Goal: Information Seeking & Learning: Check status

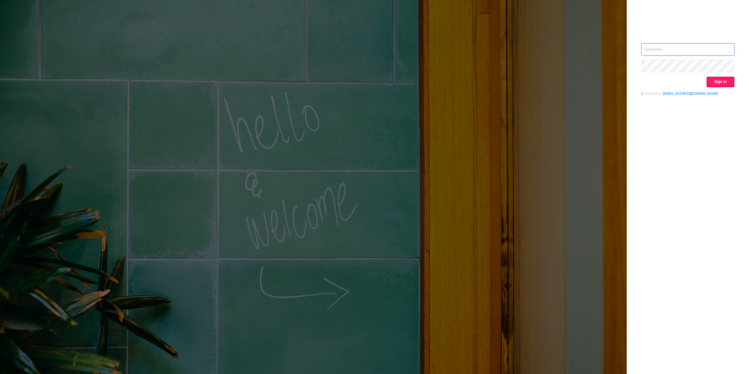
type input "[PERSON_NAME][EMAIL_ADDRESS][DOMAIN_NAME]"
click at [720, 77] on button "Sign in" at bounding box center [720, 82] width 28 height 11
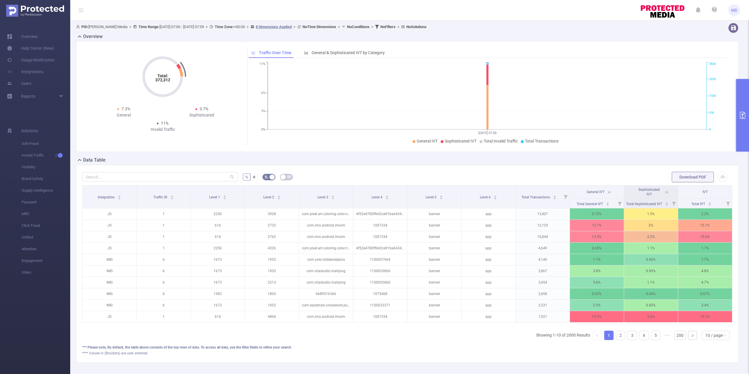
click at [741, 99] on button "primary" at bounding box center [742, 115] width 13 height 73
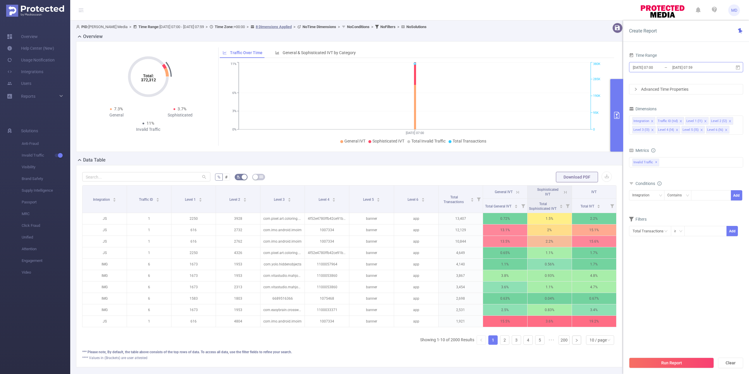
click at [668, 64] on input "[DATE] 07:00" at bounding box center [655, 67] width 47 height 8
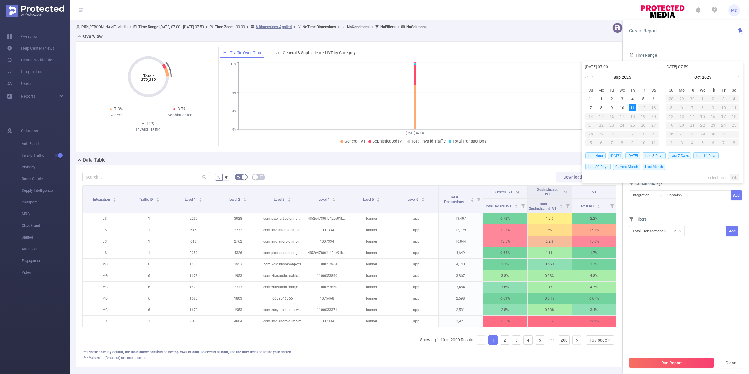
click at [616, 156] on span "[DATE]" at bounding box center [615, 155] width 15 height 6
type input "[DATE] 00:00"
type input "[DATE] 23:59"
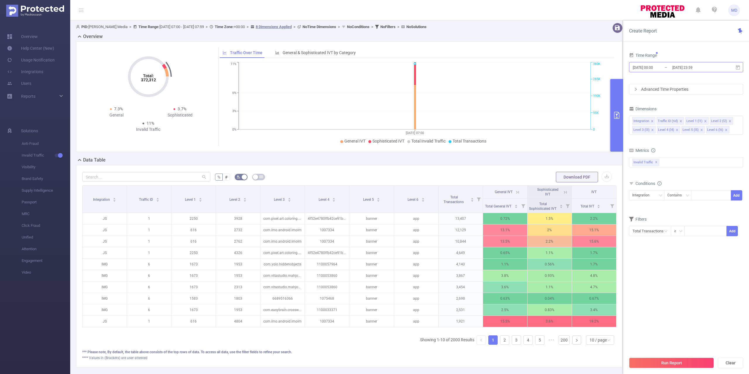
click at [661, 70] on input "[DATE] 00:00" at bounding box center [655, 67] width 47 height 8
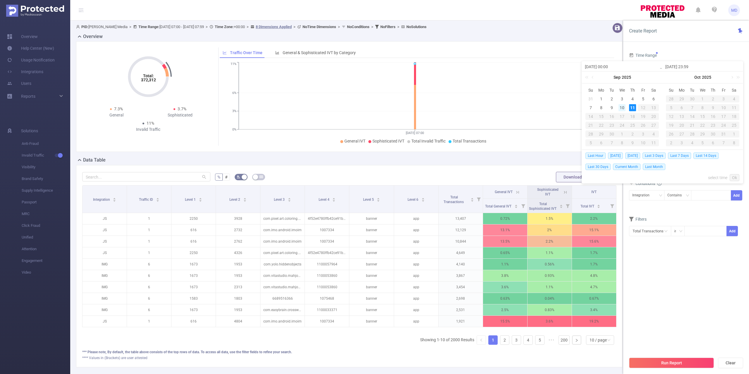
click at [623, 108] on div "10" at bounding box center [621, 107] width 7 height 7
click at [632, 106] on div "11" at bounding box center [632, 107] width 7 height 7
type input "[DATE] 00:00"
click at [734, 179] on link "Ok" at bounding box center [734, 177] width 10 height 7
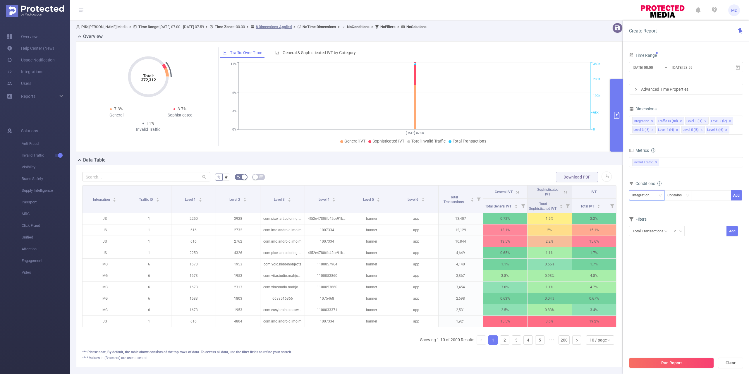
click at [644, 194] on div "Integration" at bounding box center [642, 195] width 21 height 10
click at [647, 218] on li "Traffic ID (tid)" at bounding box center [646, 217] width 35 height 9
click at [709, 199] on div at bounding box center [711, 195] width 34 height 10
type input "1"
click at [680, 224] on form "Dimensions Integration Traffic ID (tid) Level 1 (l1) Level 2 (l2) Level 3 (l3) …" at bounding box center [686, 179] width 114 height 149
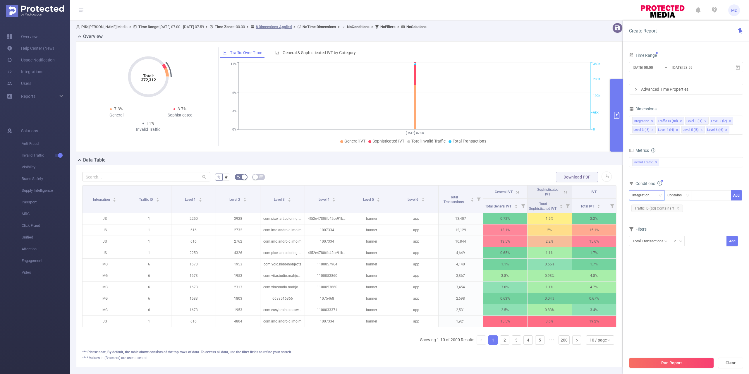
click at [642, 195] on div "Integration" at bounding box center [642, 195] width 21 height 10
click at [643, 229] on li "Level 1 (l1)" at bounding box center [646, 226] width 35 height 9
click at [713, 196] on div at bounding box center [711, 195] width 34 height 10
paste input "2420"
type input "2420"
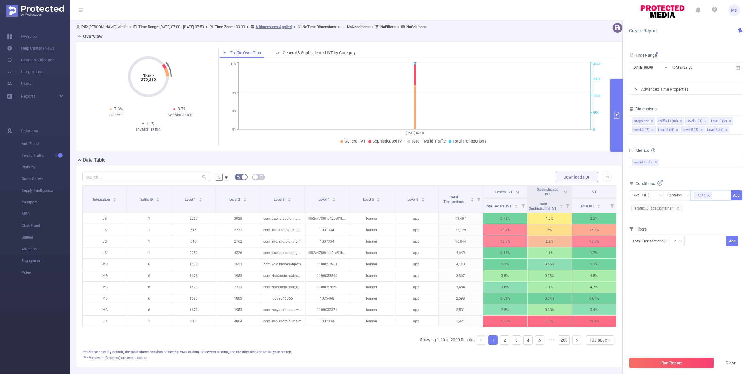
paste input "2434"
type input "2434"
paste input "2436"
type input "2436"
paste input "2437"
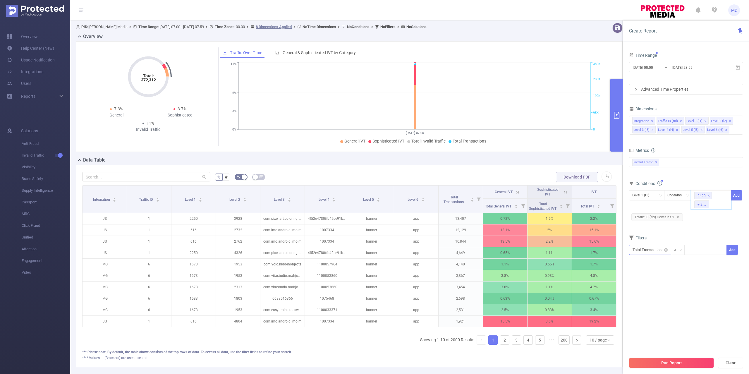
type input "2437"
paste input "2435"
type input "2435"
click at [681, 363] on button "Run Report" at bounding box center [671, 362] width 85 height 11
click at [735, 194] on button "Add" at bounding box center [735, 195] width 11 height 10
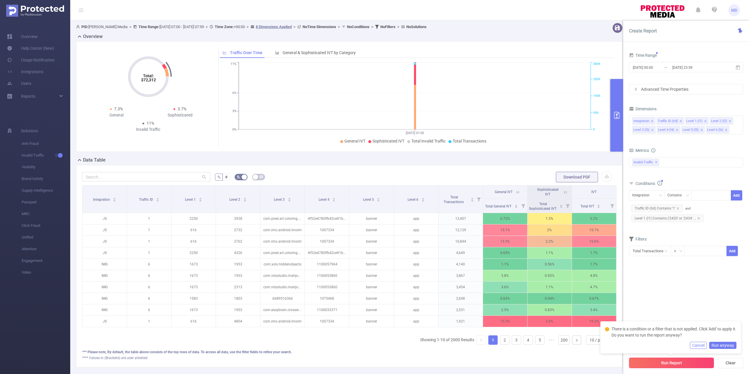
click at [673, 364] on button "Run Report" at bounding box center [671, 362] width 85 height 11
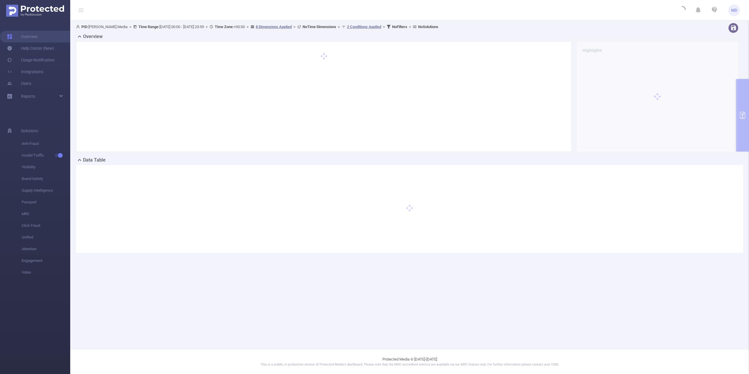
click at [744, 128] on div "PID: [PERSON_NAME] Media > Time Range: [DATE] 00:00 - [DATE] 23:59 > Time Zone:…" at bounding box center [409, 142] width 678 height 244
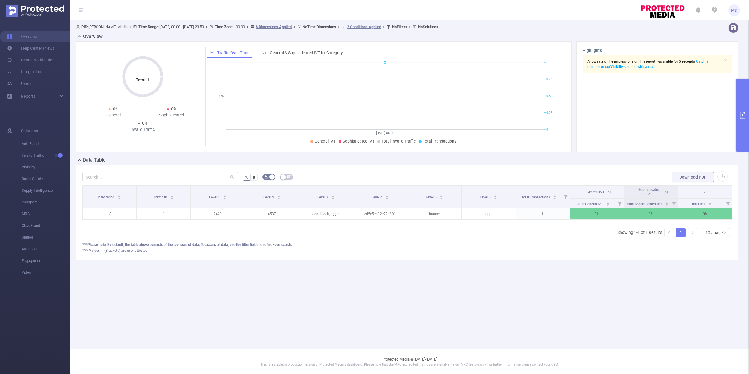
click at [742, 113] on icon "primary" at bounding box center [742, 115] width 7 height 7
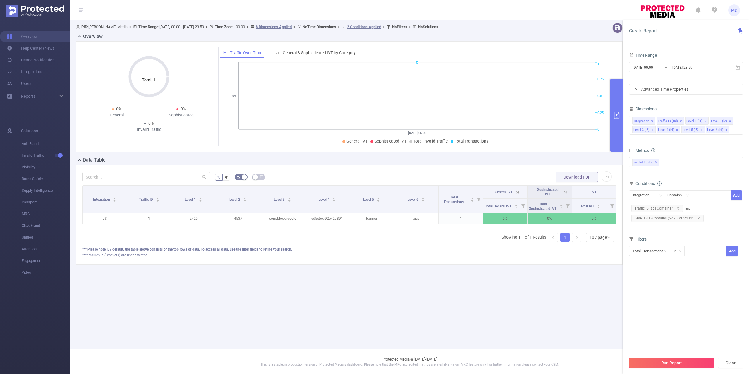
click at [660, 361] on button "Run Report" at bounding box center [671, 362] width 85 height 11
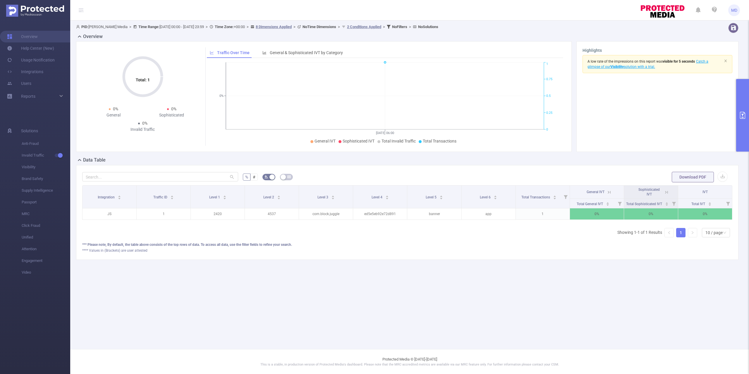
click at [736, 92] on button "primary" at bounding box center [742, 115] width 13 height 73
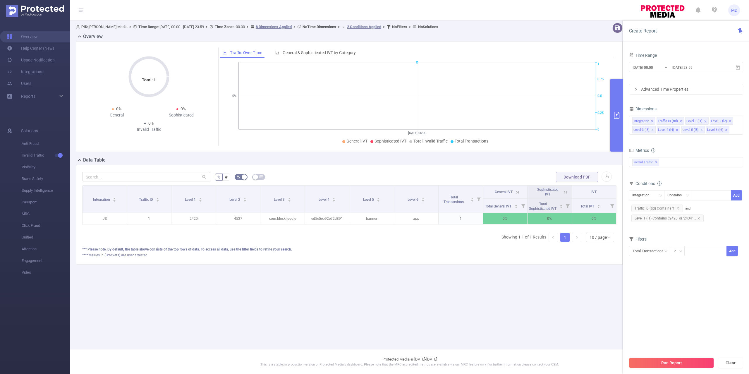
click at [459, 315] on main "PID: [PERSON_NAME] Media > Time Range: [DATE] 00:00 - [DATE] 23:59 > Time Zone:…" at bounding box center [409, 174] width 678 height 349
click at [666, 219] on span "Level 1 (l1) Contains ('2420' or '2434' ..." at bounding box center [667, 218] width 72 height 8
click at [699, 220] on span "Level 1 (l1) Contains ('2420' or '2434' ..." at bounding box center [667, 218] width 72 height 8
click at [698, 219] on icon "icon: close" at bounding box center [698, 218] width 2 height 2
click at [647, 193] on div "Integration" at bounding box center [642, 195] width 21 height 10
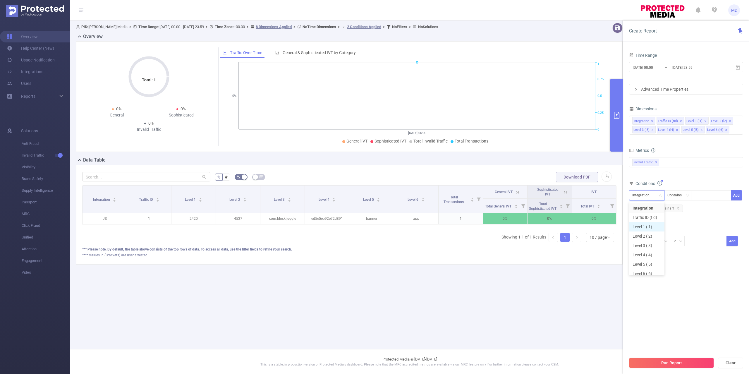
click at [647, 227] on li "Level 1 (l1)" at bounding box center [646, 226] width 35 height 9
click at [706, 195] on div at bounding box center [711, 195] width 34 height 10
paste input "2436"
type input "2436"
paste input "2437"
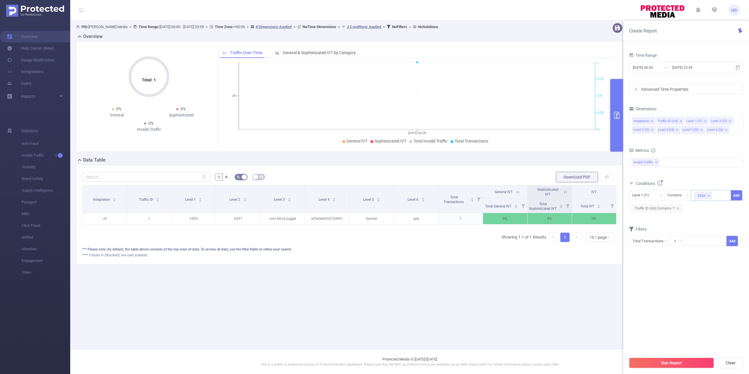
type input "2437"
paste input "2435"
type input "2435"
paste input "2420"
type input "2420"
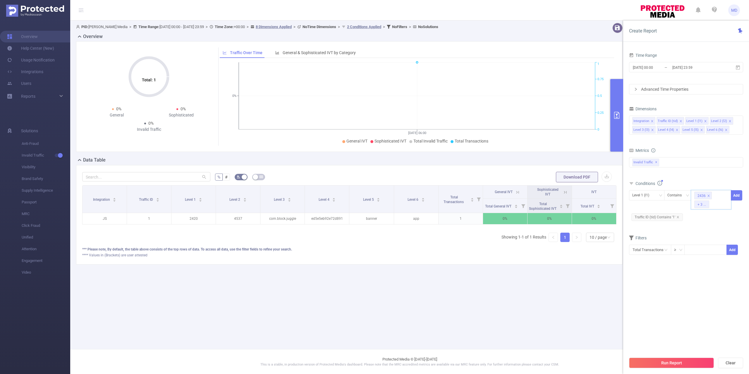
paste input "2434"
type input "2434"
click at [700, 291] on section "Time Range [DATE] 00:00 _ [DATE] 23:59 Advanced Time Properties Dimensions Inte…" at bounding box center [686, 202] width 114 height 302
click at [677, 364] on button "Run Report" at bounding box center [671, 362] width 85 height 11
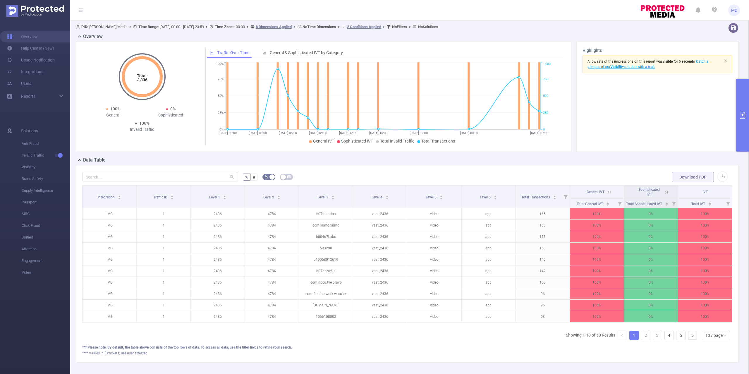
click at [739, 129] on button "primary" at bounding box center [742, 115] width 13 height 73
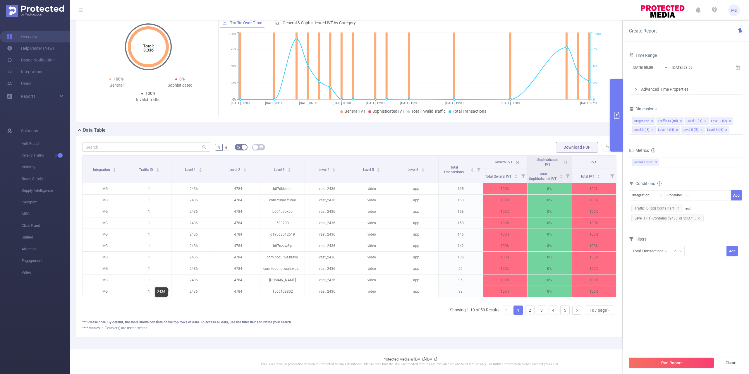
scroll to position [42, 0]
click at [591, 308] on div "10 / page" at bounding box center [597, 310] width 17 height 9
click at [595, 297] on li "40 / page" at bounding box center [593, 301] width 28 height 9
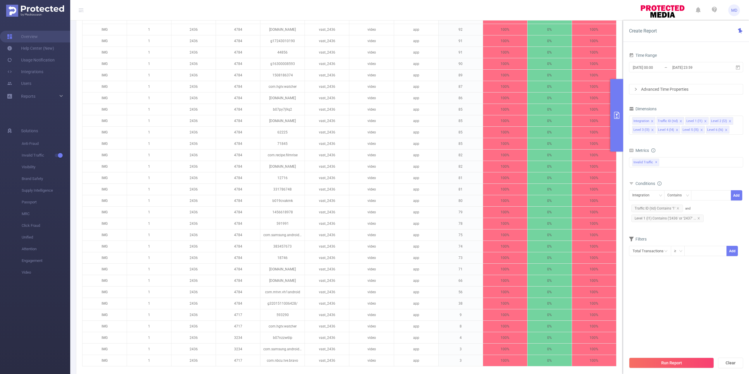
scroll to position [387, 0]
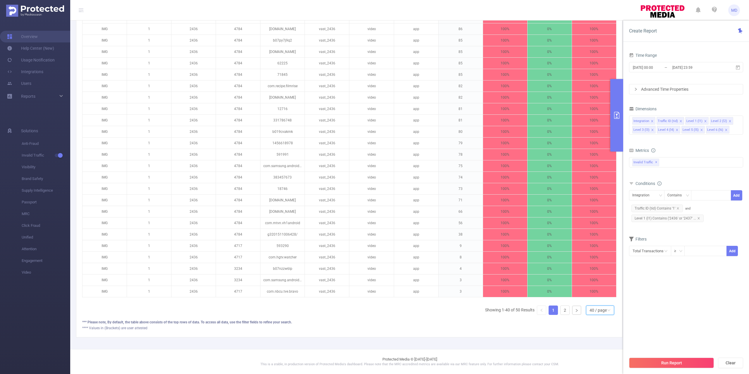
click at [594, 309] on div "40 / page" at bounding box center [597, 310] width 17 height 9
click at [594, 309] on li "50 / page" at bounding box center [593, 313] width 28 height 9
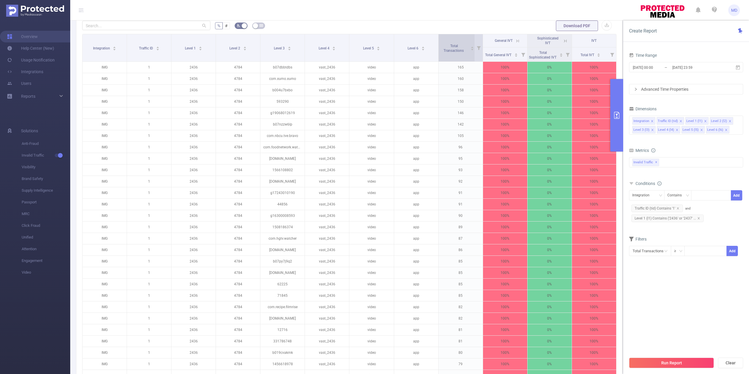
scroll to position [0, 0]
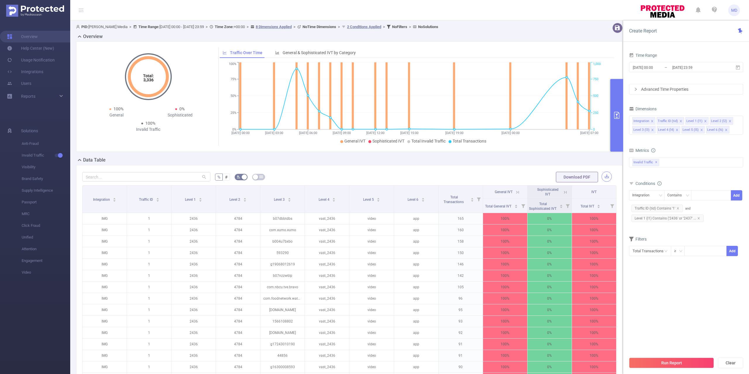
click at [601, 177] on button "button" at bounding box center [606, 176] width 10 height 10
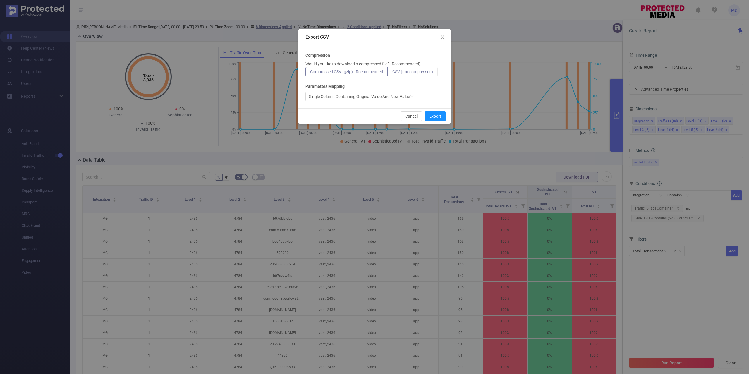
click at [412, 72] on span "CSV (not compressed)" at bounding box center [412, 71] width 41 height 5
click at [392, 73] on input "CSV (not compressed)" at bounding box center [392, 73] width 0 height 0
click at [435, 117] on button "Export" at bounding box center [434, 115] width 21 height 9
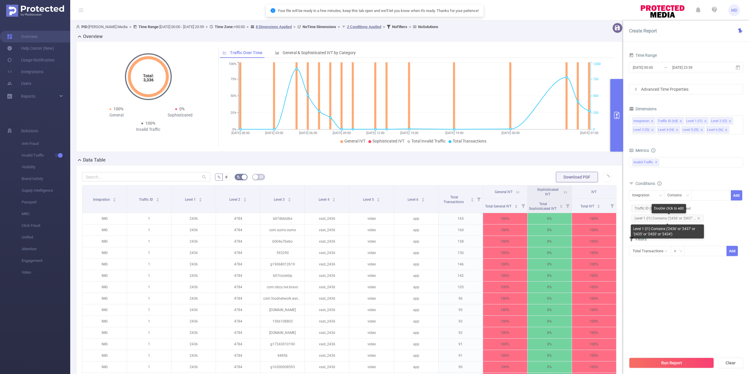
click at [698, 220] on span "Level 1 (l1) Contains ('2436' or '2437' ..." at bounding box center [667, 218] width 72 height 8
click at [698, 218] on icon "icon: close" at bounding box center [698, 218] width 3 height 3
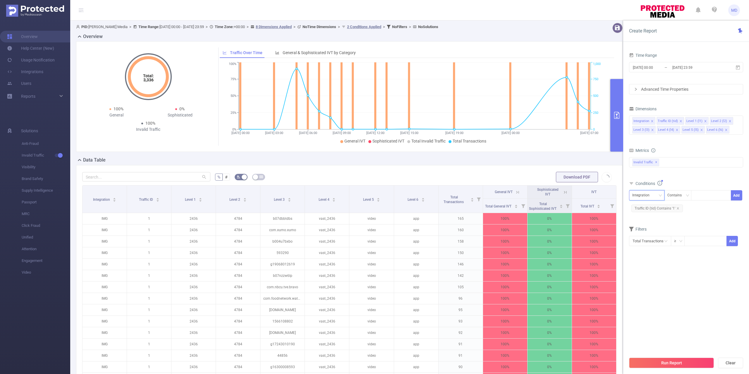
click at [648, 195] on div "Integration" at bounding box center [642, 195] width 21 height 10
drag, startPoint x: 648, startPoint y: 224, endPoint x: 667, endPoint y: 218, distance: 19.6
click at [648, 225] on li "Level 1 (l1)" at bounding box center [646, 226] width 35 height 9
click at [713, 200] on div at bounding box center [711, 195] width 34 height 10
paste input "2434"
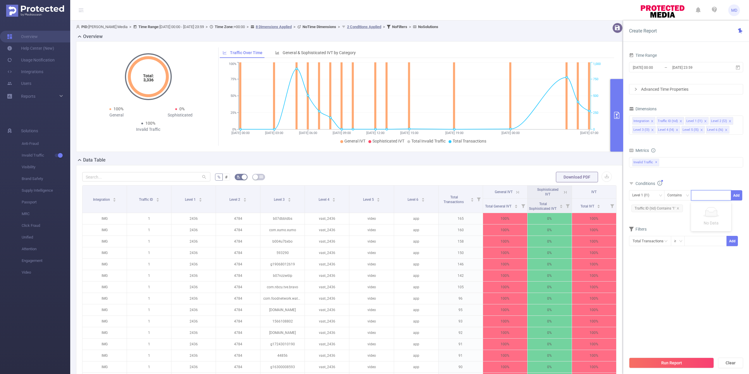
type input "2434"
click at [675, 364] on button "Run Report" at bounding box center [671, 362] width 85 height 11
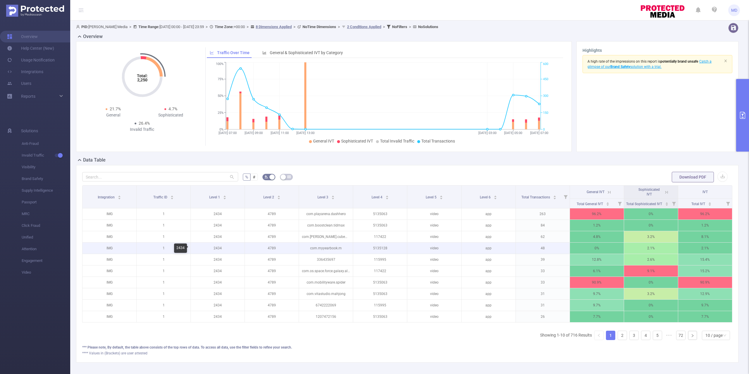
click at [216, 248] on p "2434" at bounding box center [218, 247] width 54 height 11
copy p "2434"
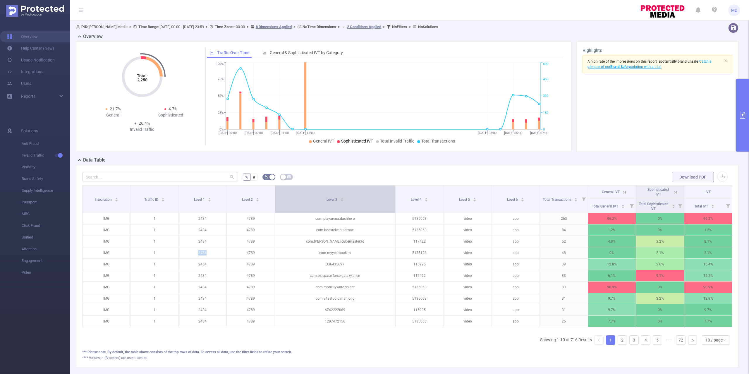
drag, startPoint x: 349, startPoint y: 191, endPoint x: 373, endPoint y: 194, distance: 24.4
click at [373, 194] on th "Level 3" at bounding box center [335, 198] width 121 height 27
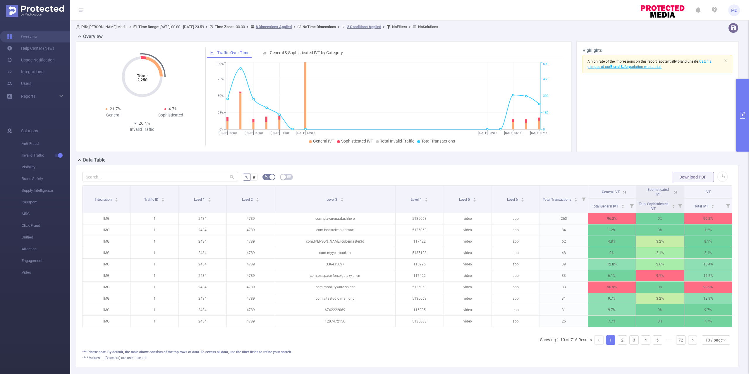
click at [736, 134] on button "primary" at bounding box center [742, 115] width 13 height 73
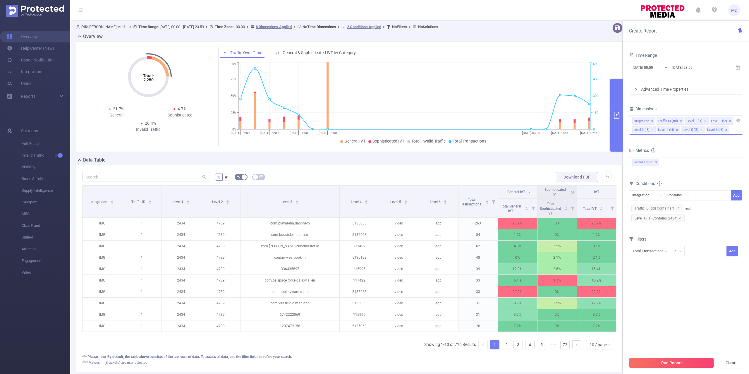
click at [736, 132] on div "Integration Traffic ID (tid) Level 1 (l1) Level 2 (l2) Level 3 (l3) Level 4 (l4…" at bounding box center [686, 125] width 114 height 19
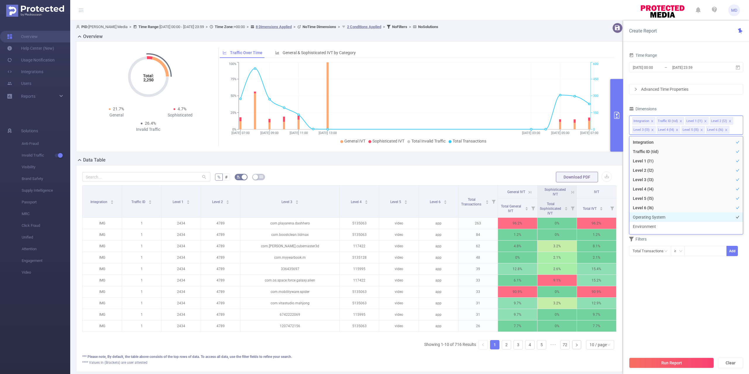
click at [651, 221] on li "Operating System" at bounding box center [685, 216] width 113 height 9
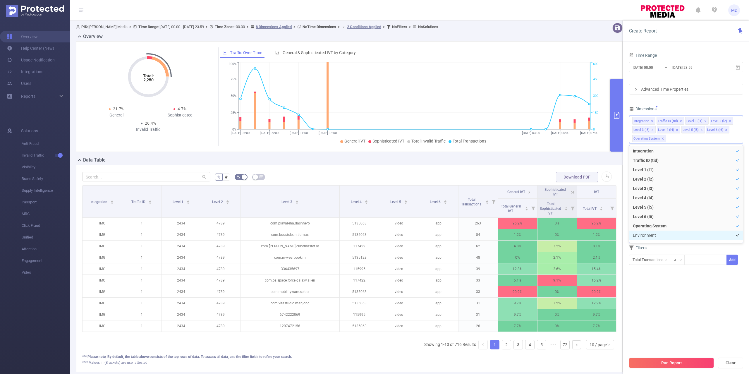
click at [649, 233] on li "Environment" at bounding box center [685, 234] width 113 height 9
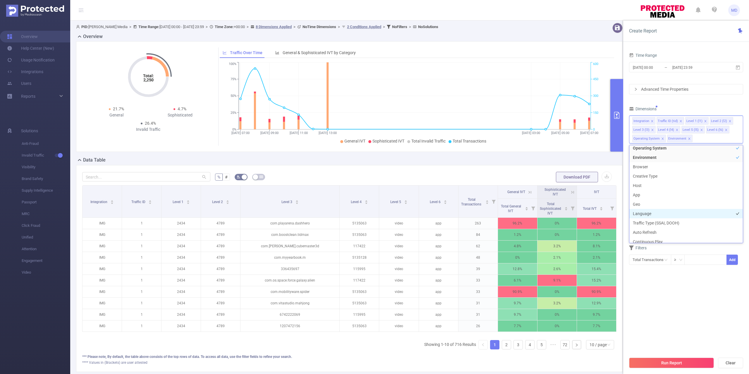
scroll to position [92, 0]
click at [709, 246] on div "Filters" at bounding box center [686, 249] width 114 height 10
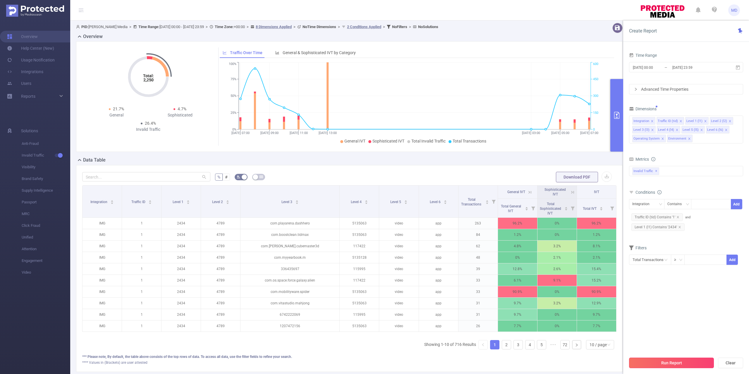
click at [674, 361] on button "Run Report" at bounding box center [671, 362] width 85 height 11
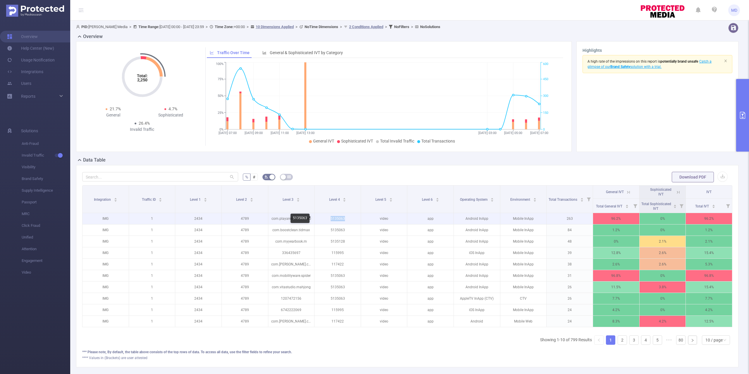
drag, startPoint x: 343, startPoint y: 220, endPoint x: 323, endPoint y: 219, distance: 19.9
click at [323, 219] on p "5135063" at bounding box center [337, 218] width 46 height 11
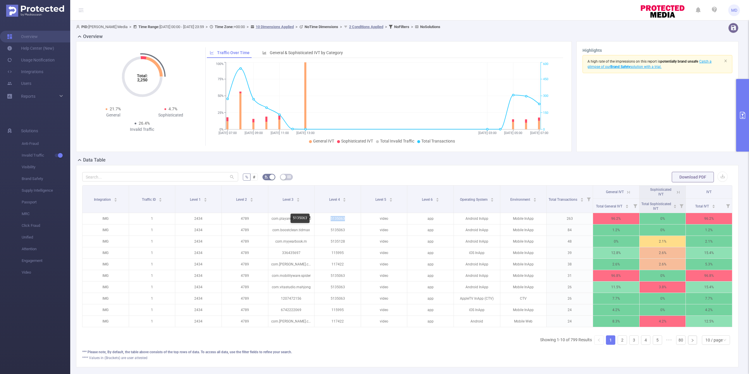
copy p "5135063"
click at [740, 125] on button "primary" at bounding box center [742, 115] width 13 height 73
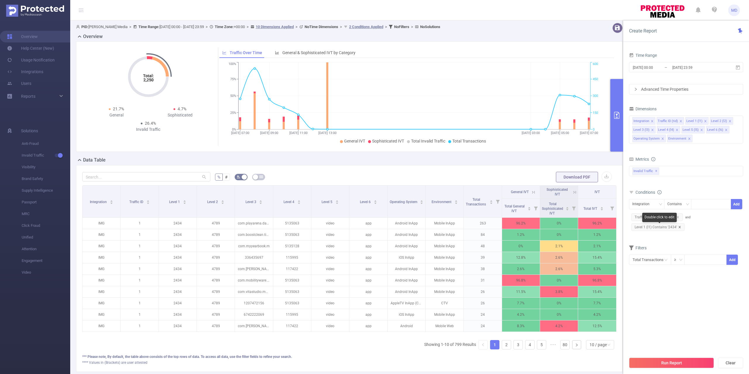
click at [680, 228] on icon "icon: close" at bounding box center [679, 227] width 2 height 2
click at [647, 206] on div "Integration" at bounding box center [642, 204] width 21 height 10
click at [641, 236] on li "Level 1 (l1)" at bounding box center [648, 235] width 39 height 9
click at [704, 204] on div at bounding box center [711, 204] width 34 height 10
paste input "2420"
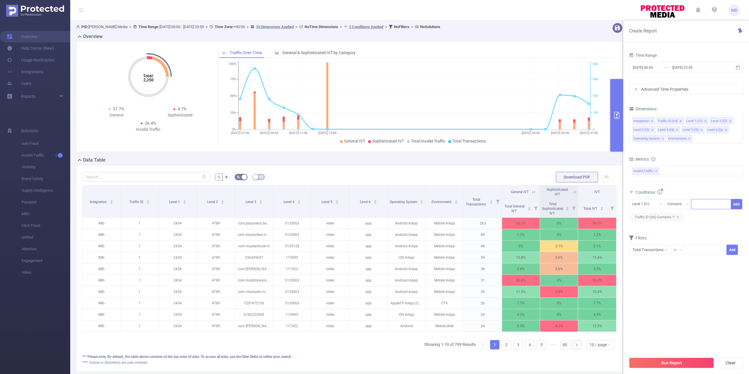
type input "2420"
click at [693, 362] on button "Run Report" at bounding box center [671, 362] width 85 height 11
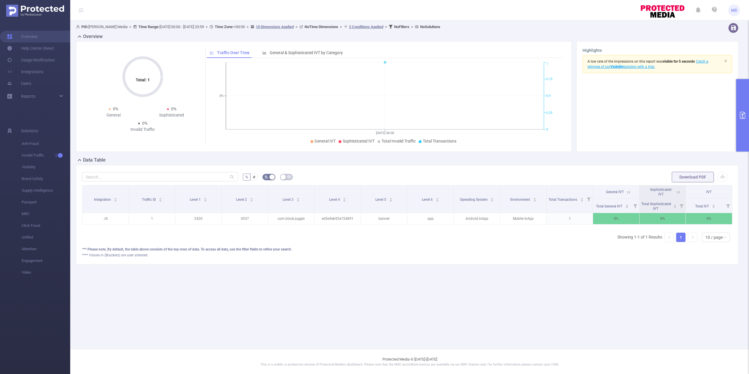
click at [741, 123] on button "primary" at bounding box center [742, 115] width 13 height 73
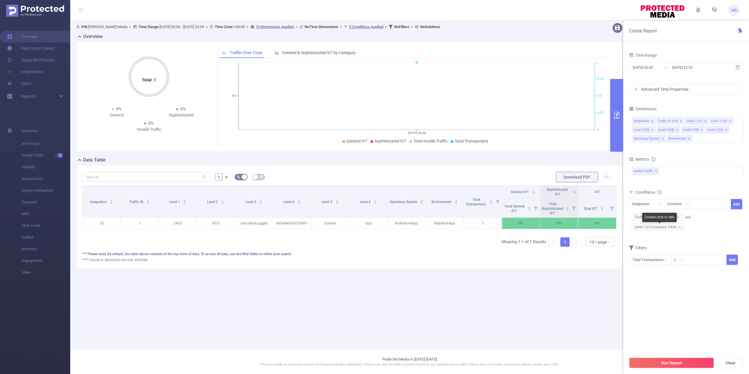
click at [681, 229] on span "Level 1 (l1) Contains '2420'" at bounding box center [657, 227] width 53 height 8
click at [679, 227] on icon "icon: close" at bounding box center [679, 226] width 3 height 3
click at [699, 205] on div at bounding box center [711, 204] width 34 height 10
paste input "2435"
type input "2435"
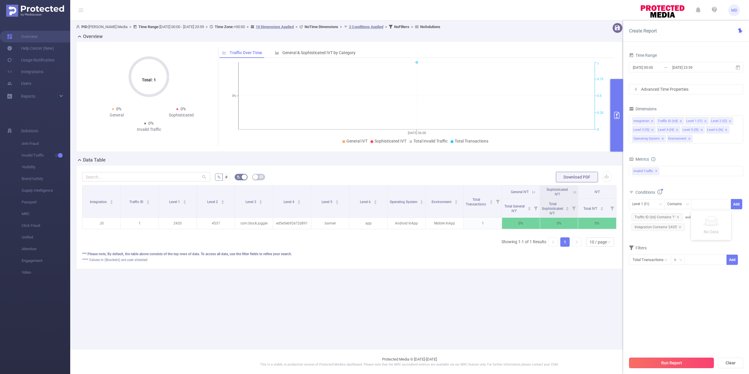
click at [680, 358] on button "Run Report" at bounding box center [671, 362] width 85 height 11
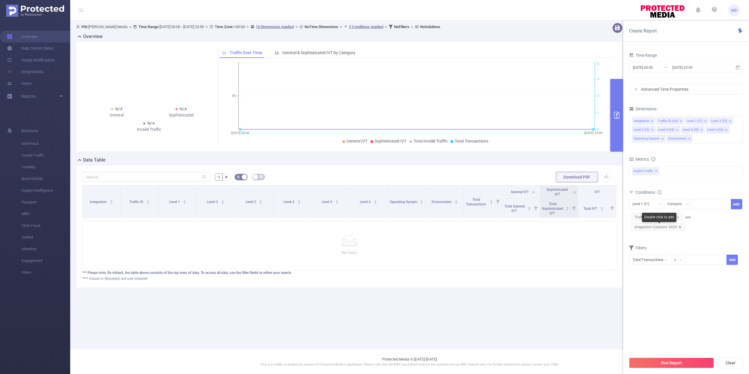
click at [680, 227] on icon "icon: close" at bounding box center [679, 227] width 2 height 2
click at [703, 205] on div at bounding box center [711, 204] width 34 height 10
paste input "2436"
type input "2436"
click at [675, 64] on input "[DATE] 23:59" at bounding box center [694, 67] width 47 height 8
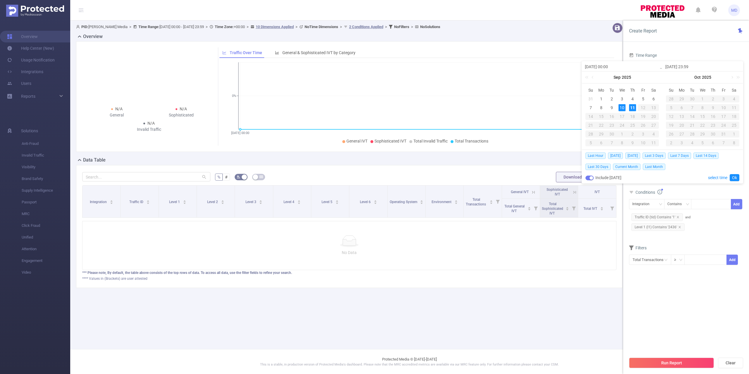
click at [632, 109] on div "11" at bounding box center [632, 107] width 7 height 7
type input "[DATE] 00:00"
drag, startPoint x: 736, startPoint y: 177, endPoint x: 735, endPoint y: 173, distance: 3.7
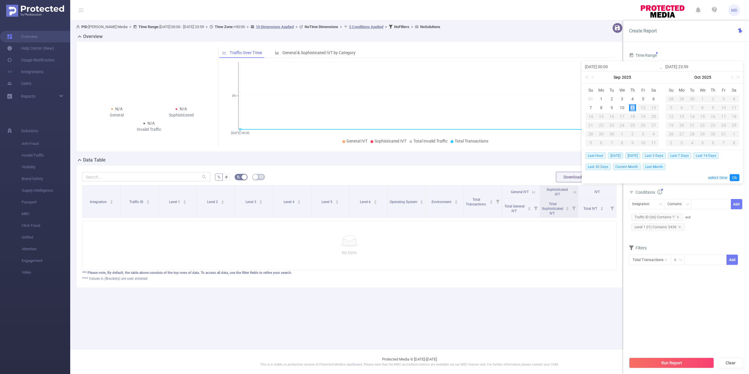
click at [735, 173] on div "Last Hour [DATE] [DATE] Last 3 Days Last 7 Days Last 14 Days Last 30 Days Curre…" at bounding box center [662, 166] width 154 height 33
click at [733, 176] on link "Ok" at bounding box center [734, 177] width 10 height 7
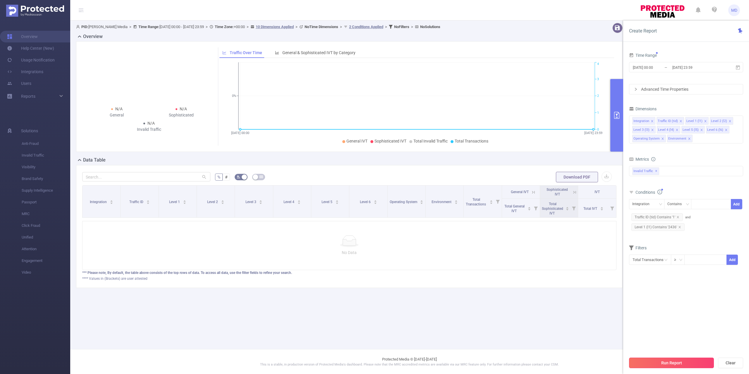
click at [655, 361] on button "Run Report" at bounding box center [671, 362] width 85 height 11
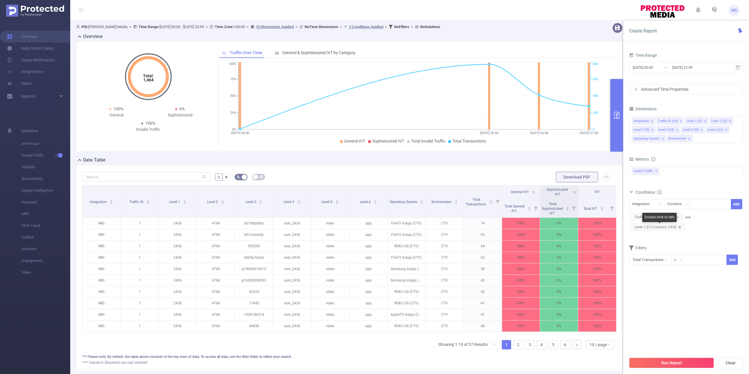
click at [679, 226] on icon "icon: close" at bounding box center [679, 226] width 3 height 3
click at [646, 202] on div "Integration" at bounding box center [642, 204] width 21 height 10
click at [645, 235] on li "Level 1 (l1)" at bounding box center [648, 235] width 39 height 9
click at [703, 204] on div at bounding box center [711, 204] width 34 height 10
paste input "2437"
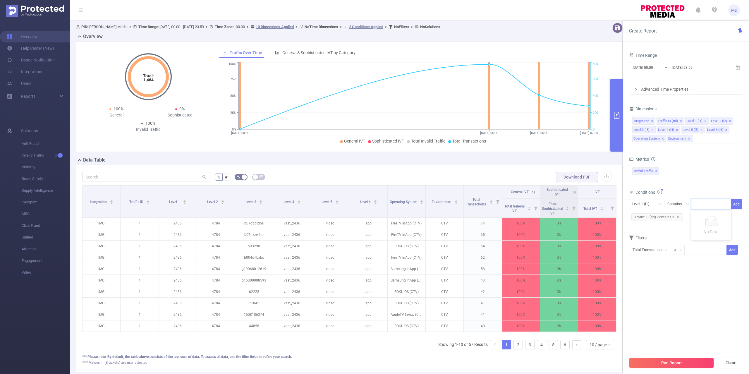
type input "2437"
click at [688, 359] on button "Run Report" at bounding box center [671, 362] width 85 height 11
